Goal: Transaction & Acquisition: Obtain resource

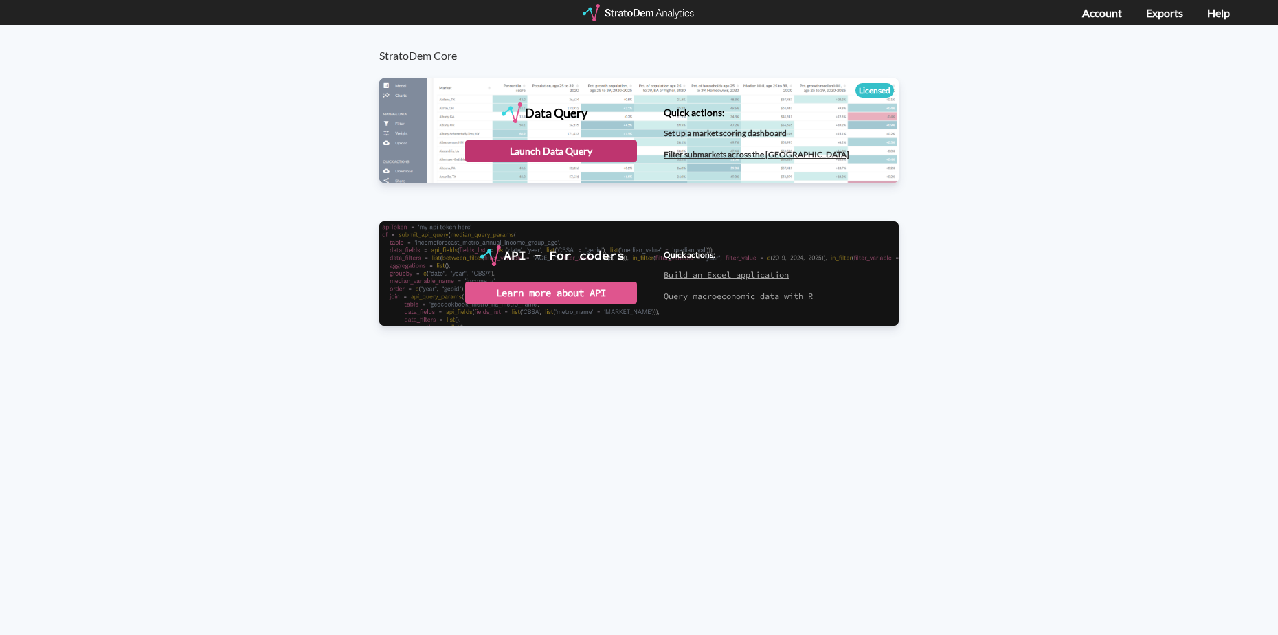
click at [522, 141] on div "Launch Data Query" at bounding box center [551, 151] width 172 height 22
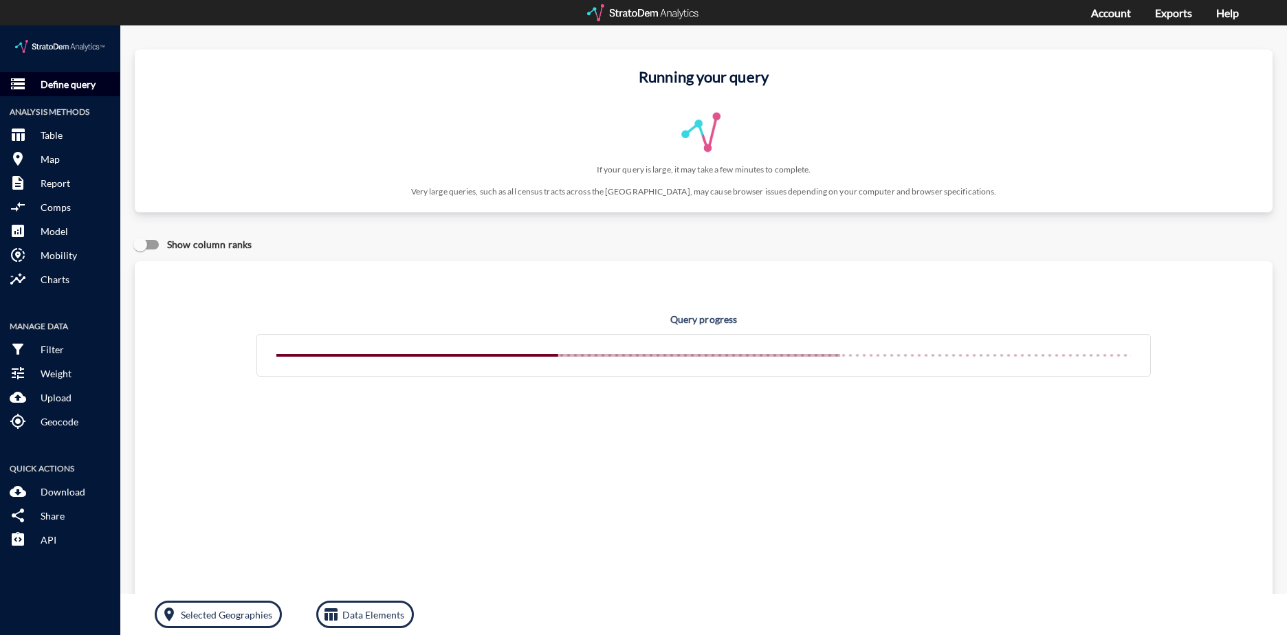
click button "storage Define query"
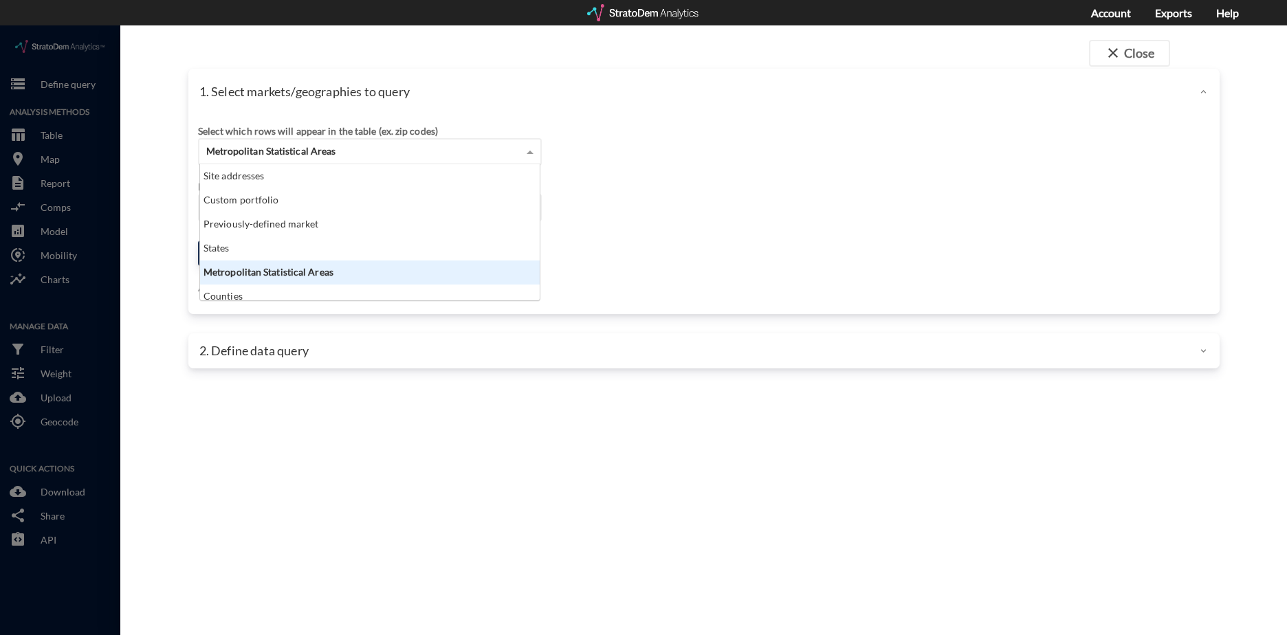
click div "Metropolitan Statistical Areas"
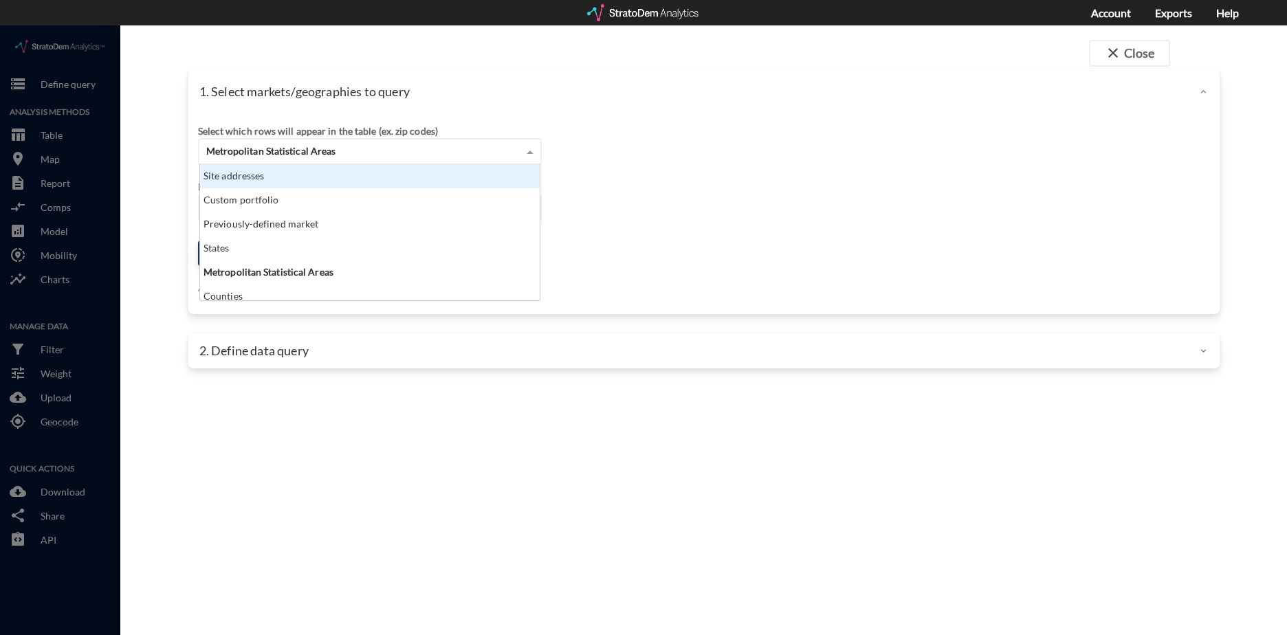
click div "Site addresses"
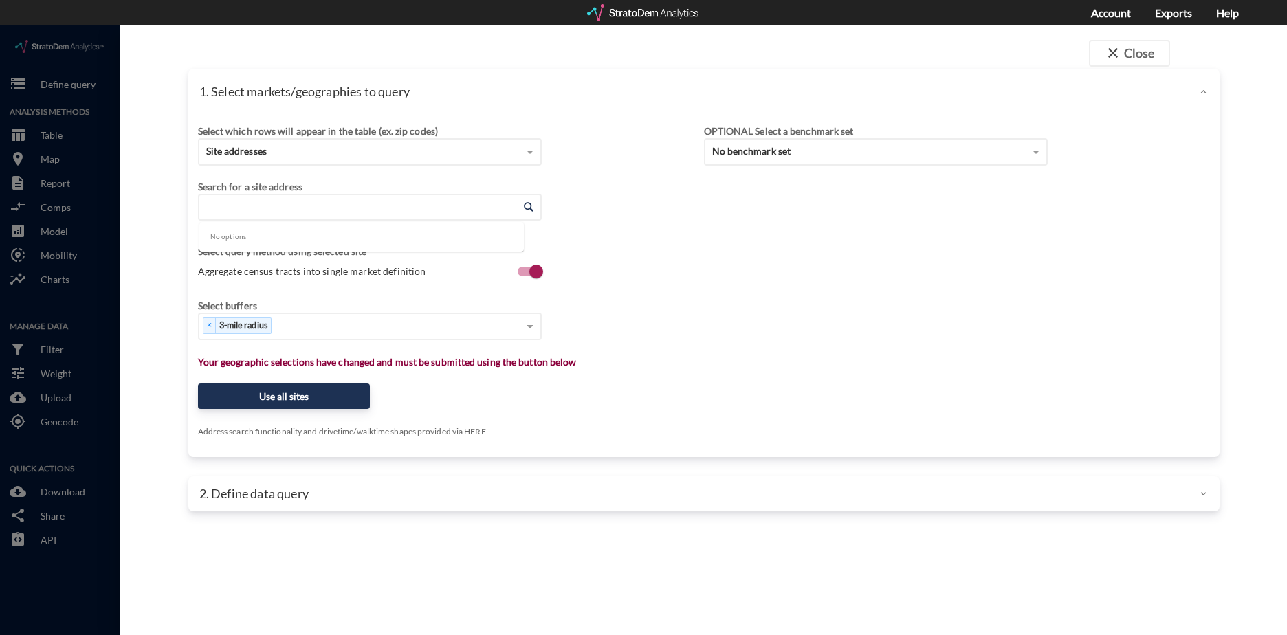
click input "Enter an address"
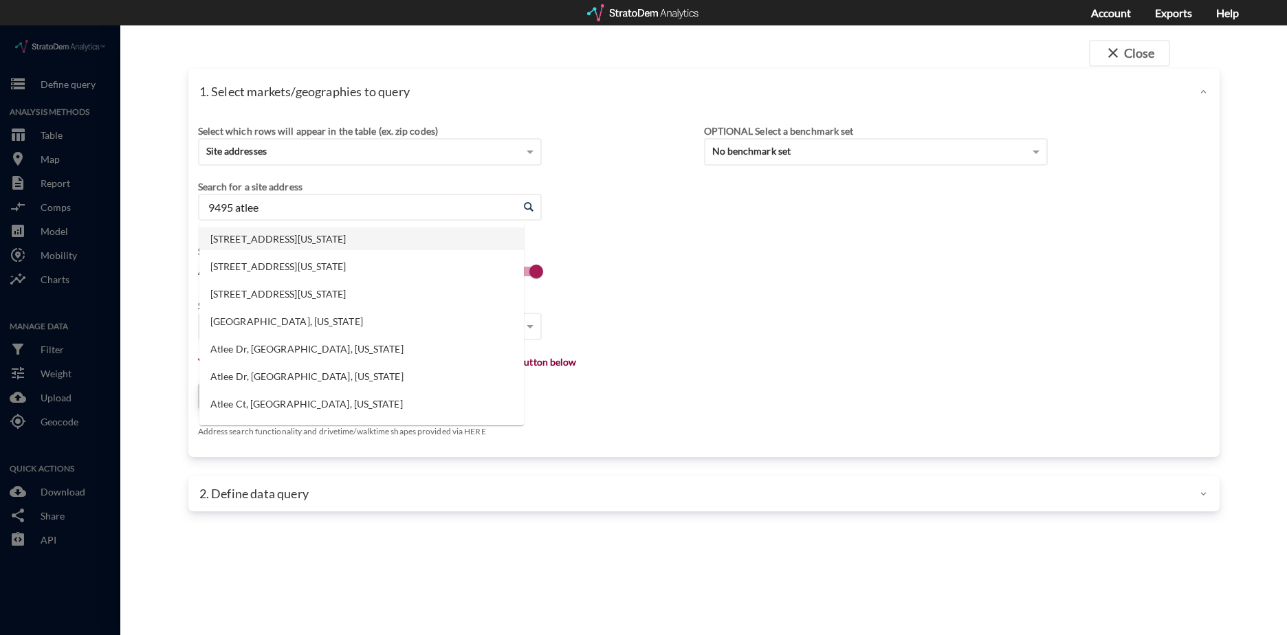
click li "9495 Atlee Rd, Mechanicsville, Virginia"
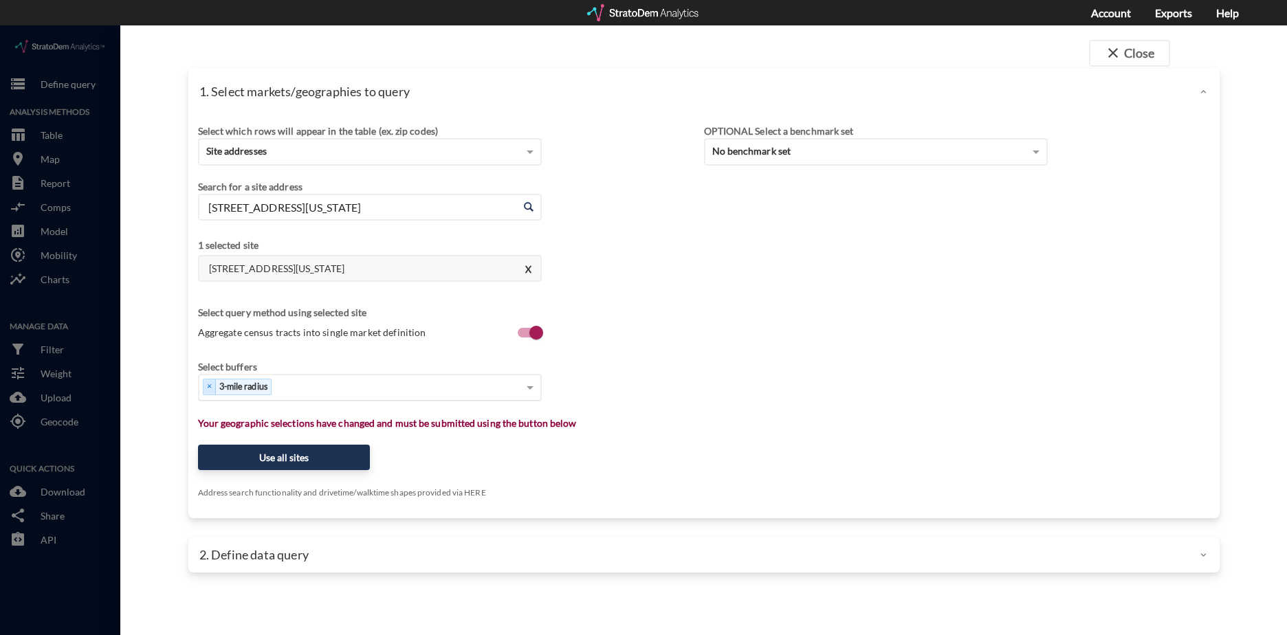
type input "9495 Atlee Rd, Mechanicsville, Virginia"
type input "9"
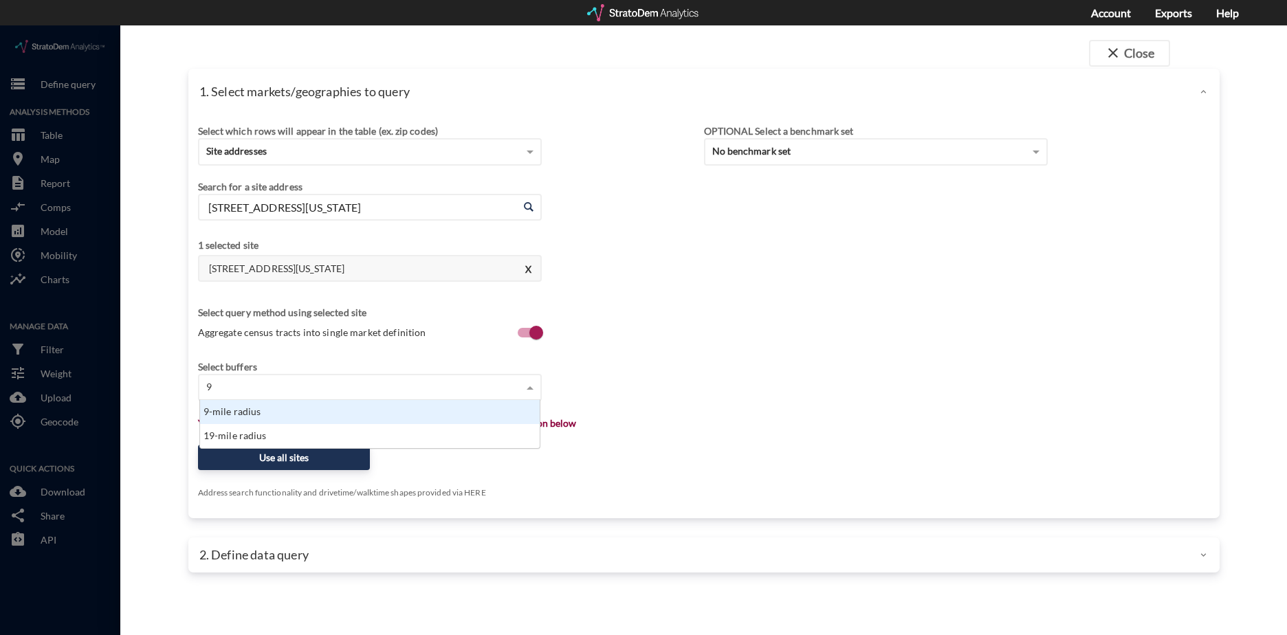
scroll to position [38, 331]
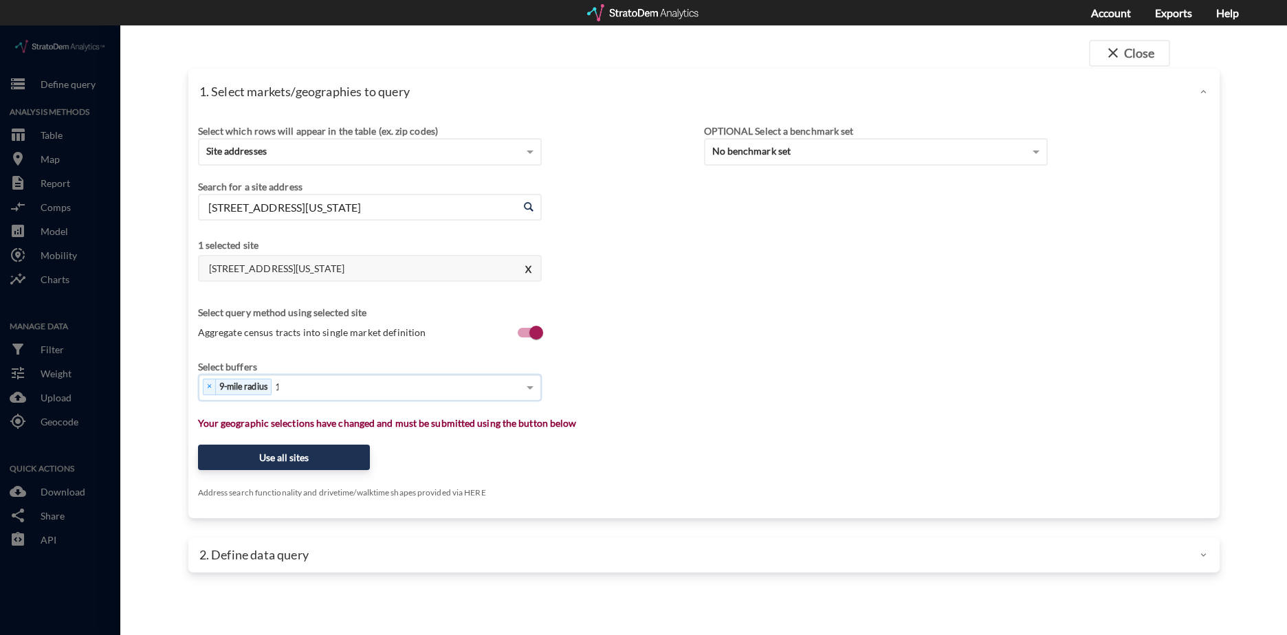
type input "12"
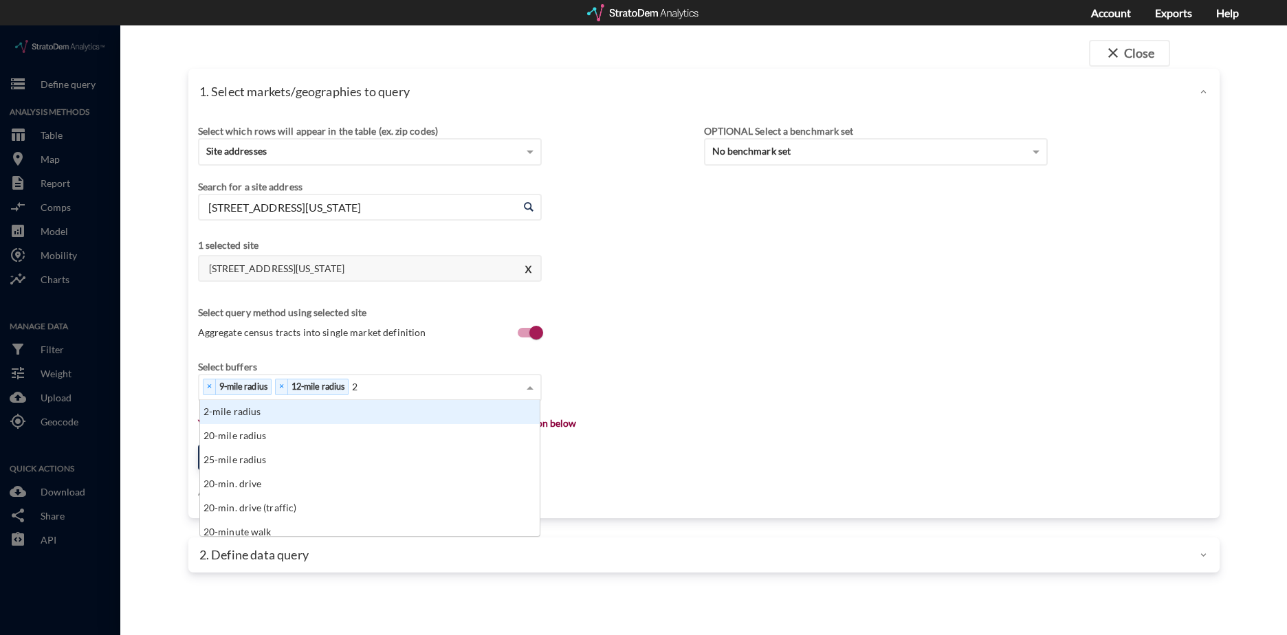
type input "20"
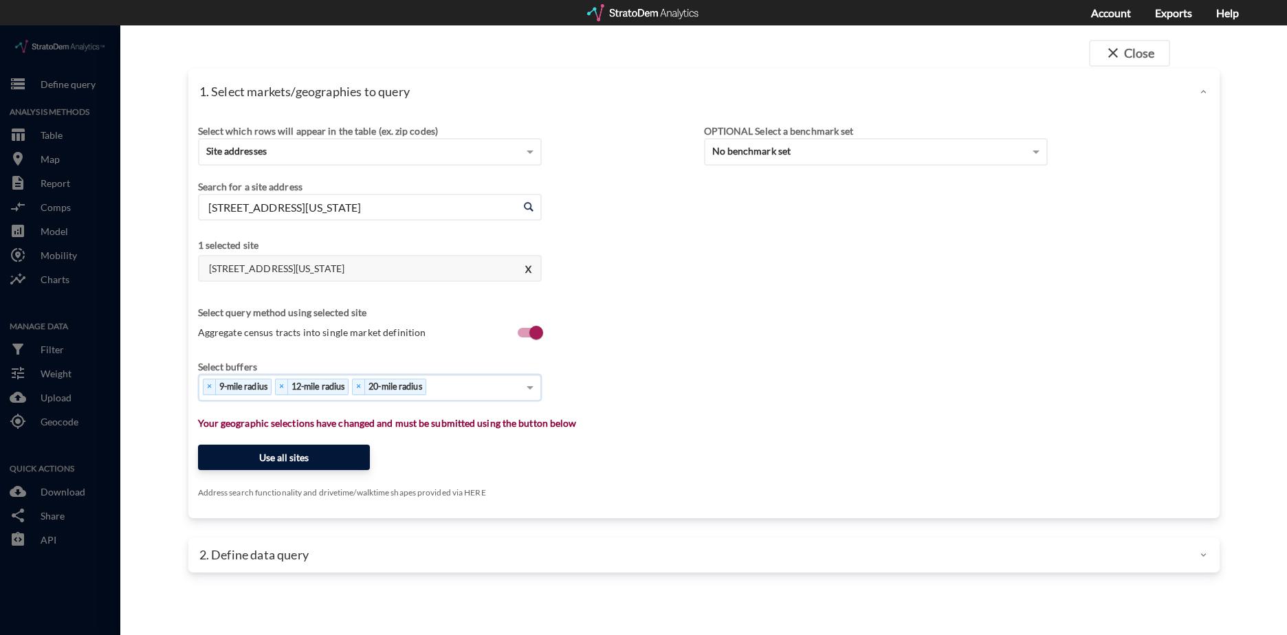
click button "Use all sites"
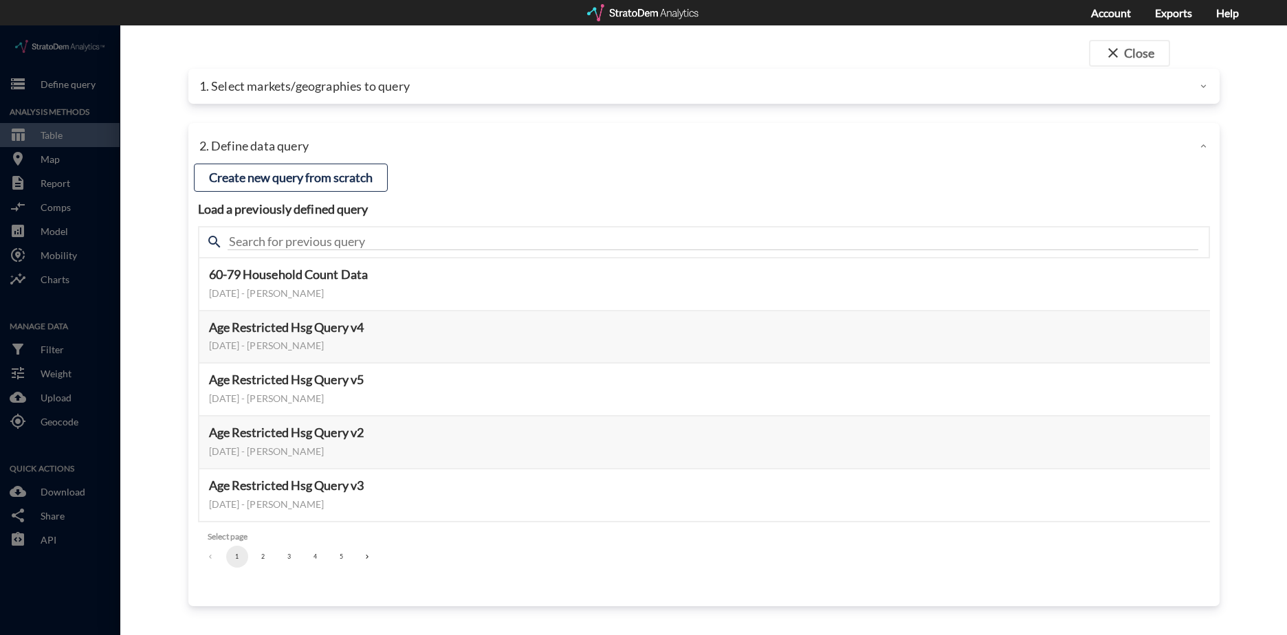
click button "2"
click button "3"
click button "Select this query"
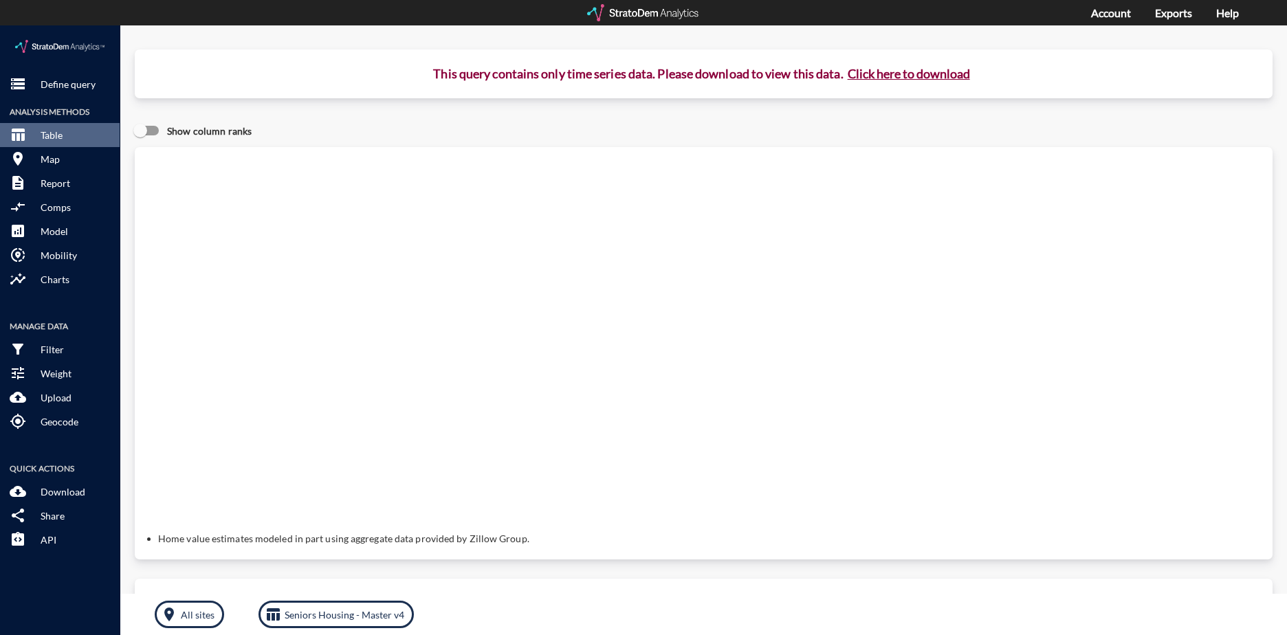
click button "Click here to download"
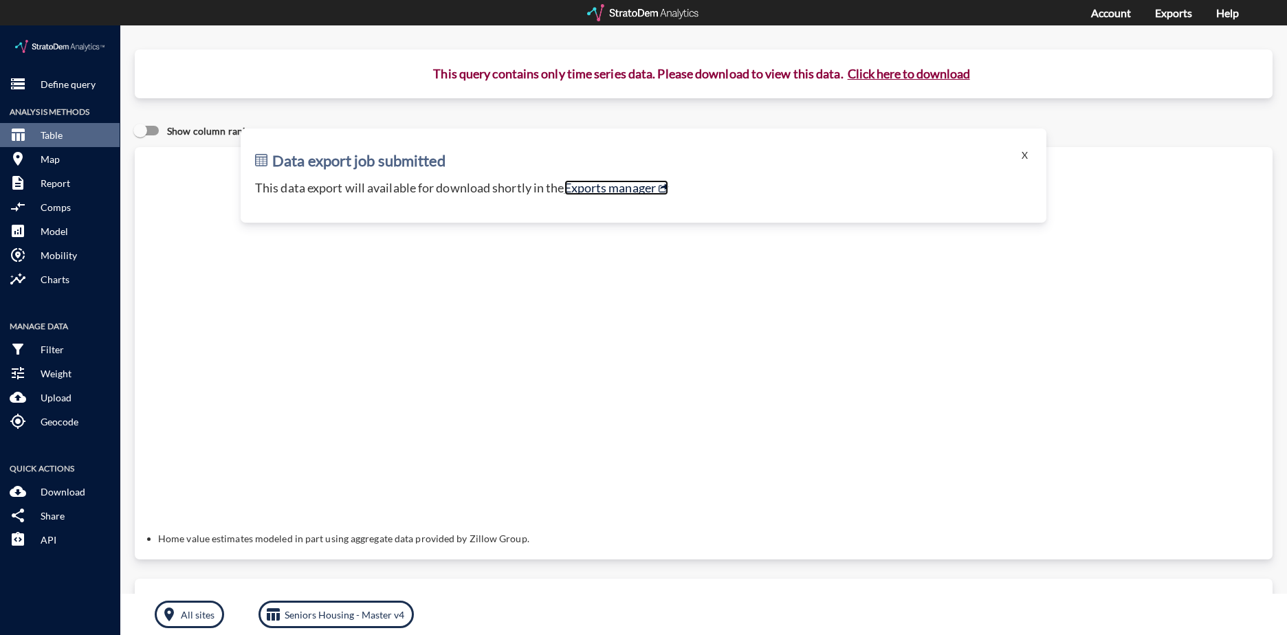
click link "Exports manager"
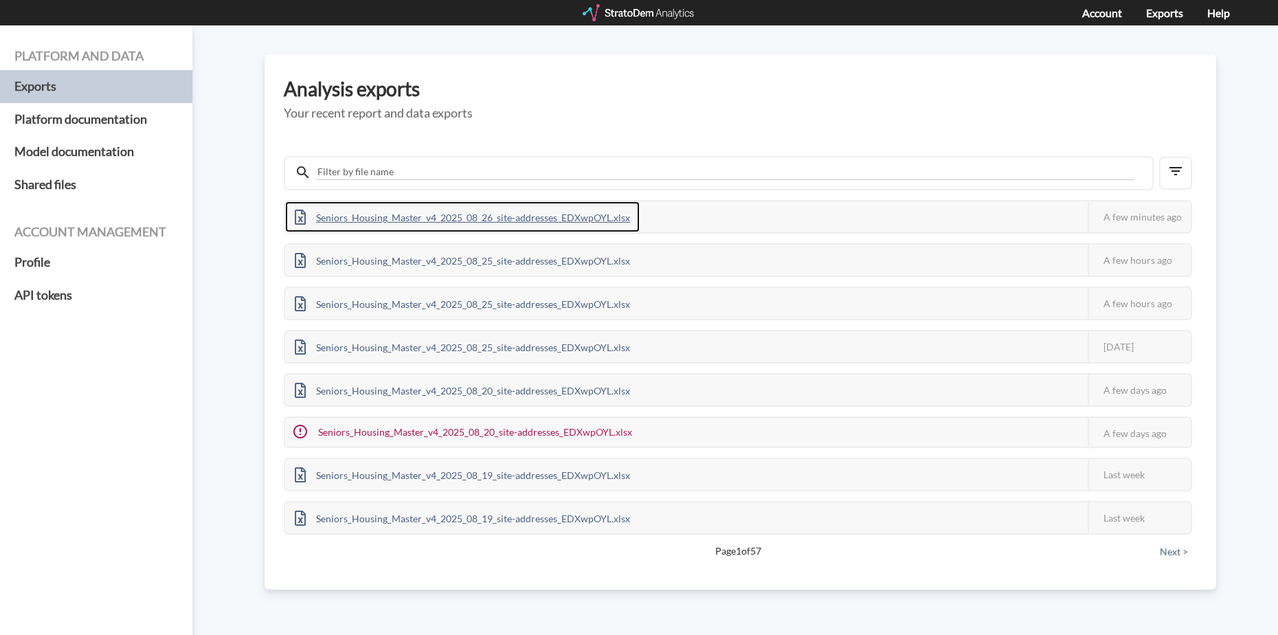
click at [415, 225] on div "Seniors_Housing_Master_v4_2025_08_26_site-addresses_EDXwpOYL.xlsx" at bounding box center [462, 216] width 355 height 31
